Goal: Information Seeking & Learning: Find contact information

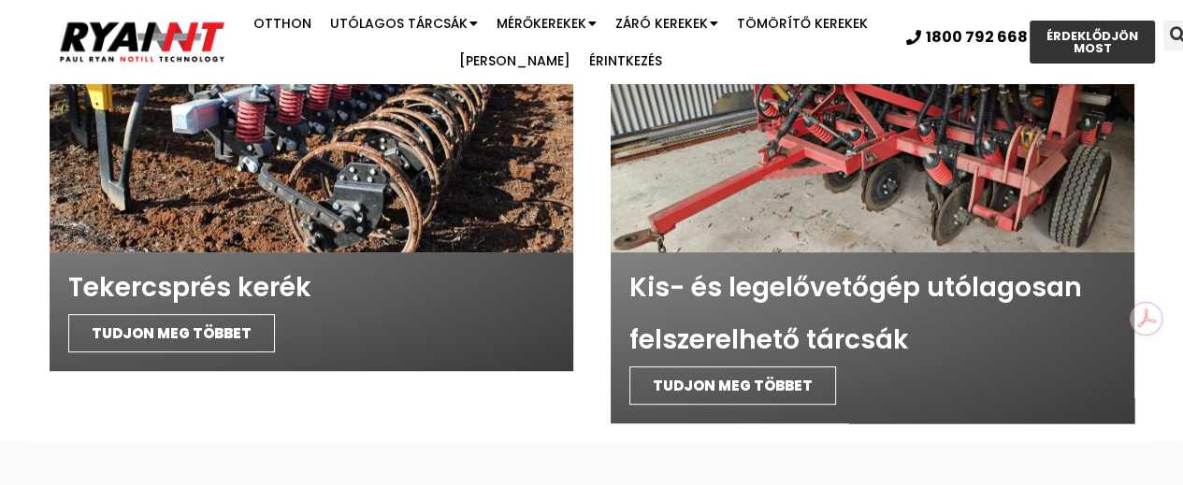
scroll to position [6670, 0]
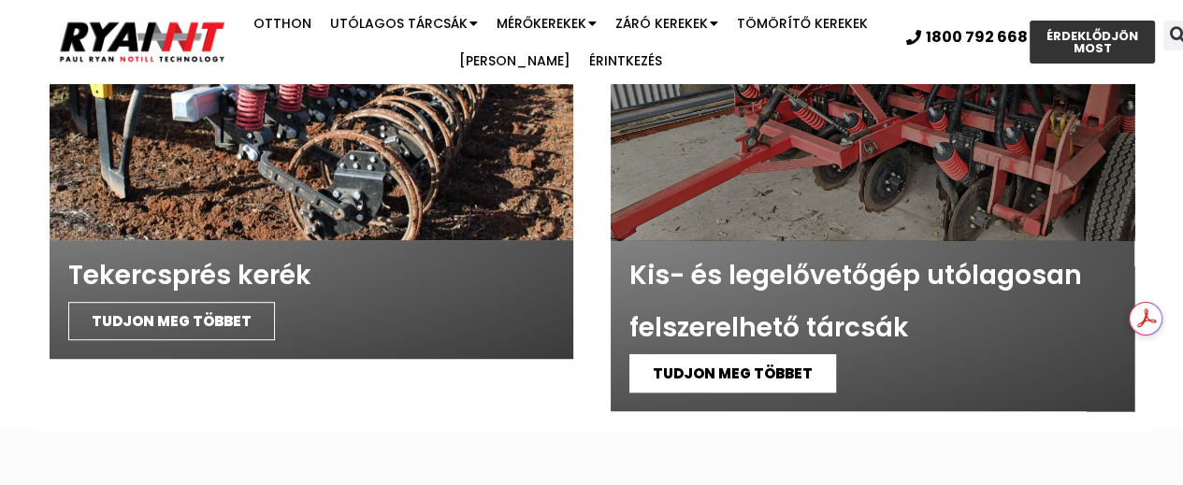
click at [752, 364] on font "TUDJON MEG TÖBBET" at bounding box center [733, 374] width 160 height 20
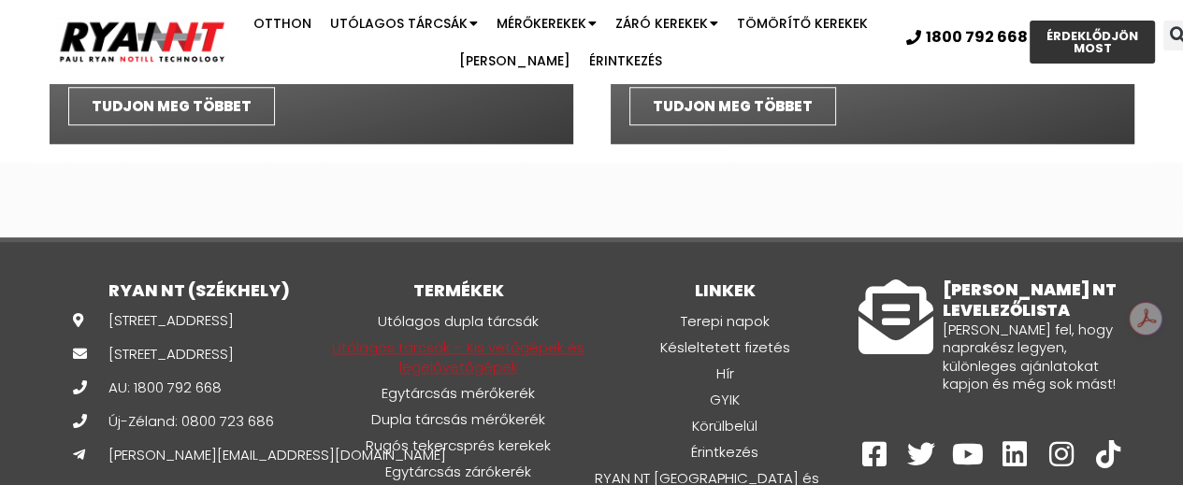
scroll to position [7469, 0]
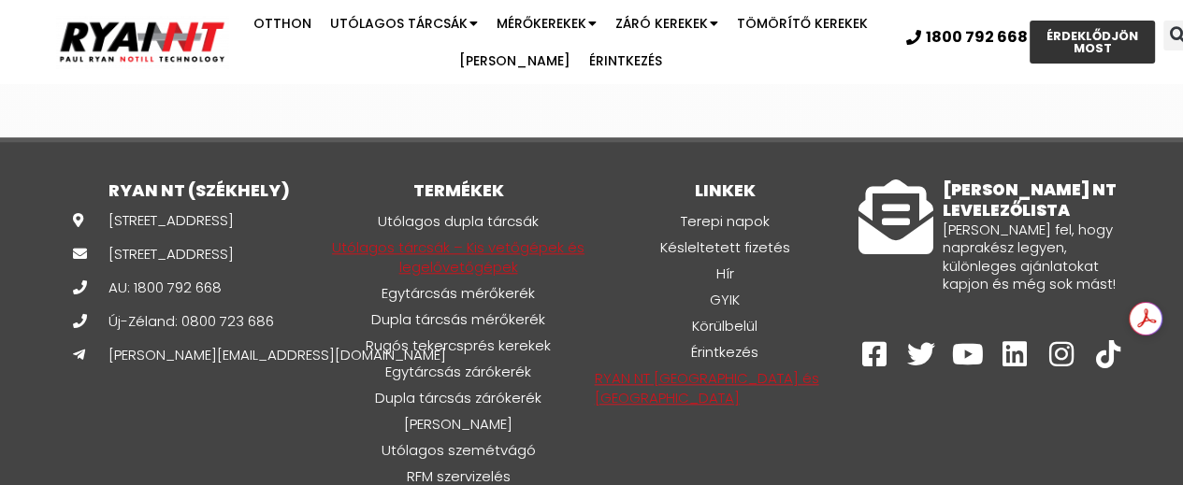
click at [737, 368] on font "RYAN NT USA és Kanada" at bounding box center [707, 387] width 224 height 39
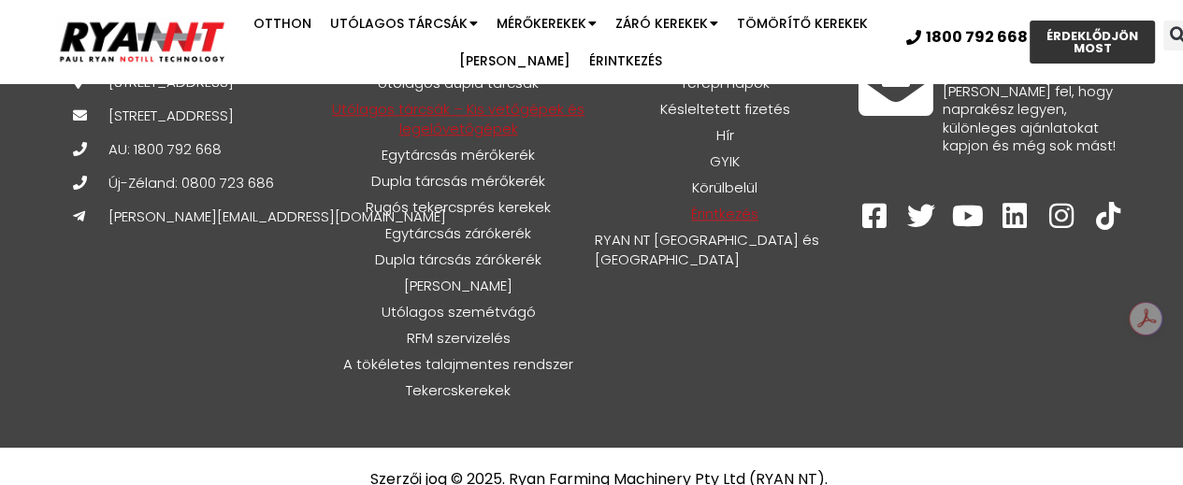
click at [731, 204] on font "Érintkezés" at bounding box center [724, 214] width 67 height 20
